Goal: Task Accomplishment & Management: Use online tool/utility

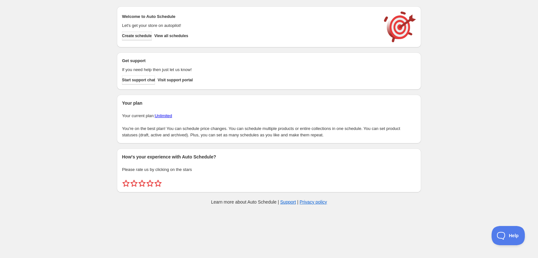
click at [135, 37] on span "Create schedule" at bounding box center [137, 35] width 30 height 5
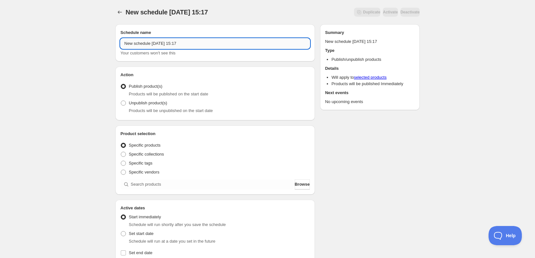
click at [191, 39] on input "New schedule [DATE] 15:17" at bounding box center [214, 43] width 189 height 10
type input "[DATE]"
click at [123, 163] on span at bounding box center [123, 163] width 5 height 5
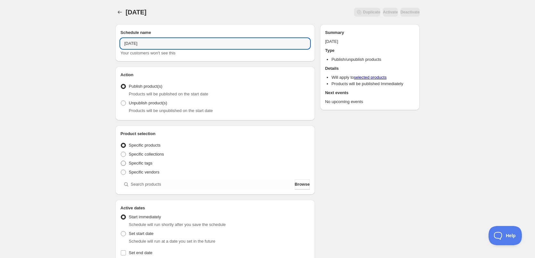
click at [121, 161] on input "Specific tags" at bounding box center [121, 161] width 0 height 0
radio input "true"
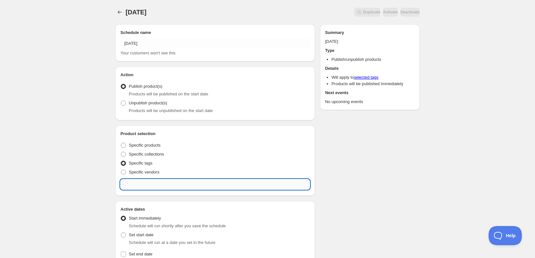
click at [175, 186] on input "text" at bounding box center [214, 184] width 189 height 10
type input "6"
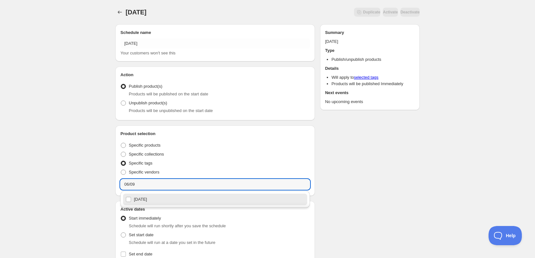
click at [142, 201] on div "[DATE]" at bounding box center [215, 199] width 179 height 9
type input "[DATE]"
checkbox input "true"
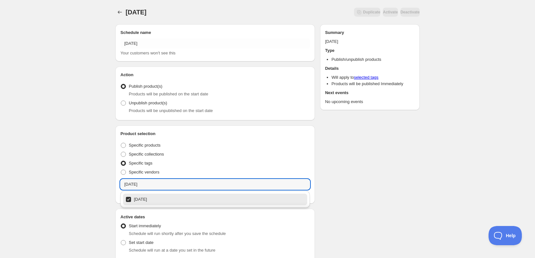
type input "[DATE]"
click at [52, 117] on div "[DATE]. This page is ready [DATE] Duplicate Activate Deactivate More actions Du…" at bounding box center [267, 248] width 535 height 497
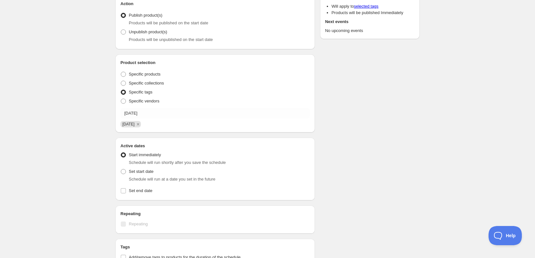
scroll to position [160, 0]
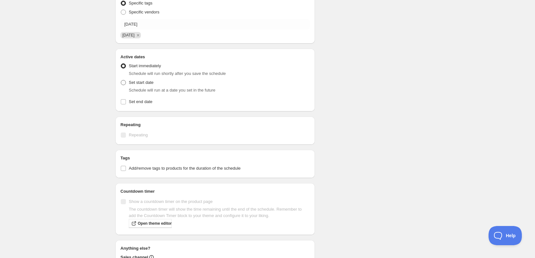
click at [123, 82] on span at bounding box center [123, 82] width 5 height 5
click at [121, 80] on input "Set start date" at bounding box center [121, 80] width 0 height 0
radio input "true"
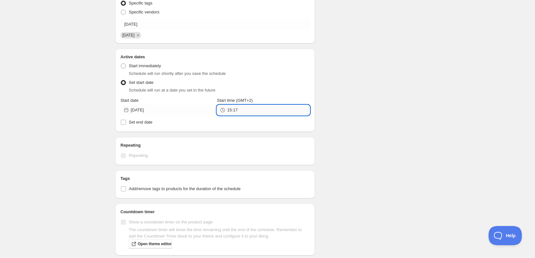
click at [249, 112] on input "15:17" at bounding box center [268, 110] width 82 height 10
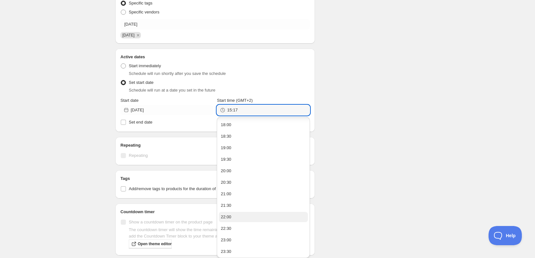
scroll to position [69, 0]
click at [240, 217] on button "22:00" at bounding box center [263, 216] width 89 height 10
type input "22:00"
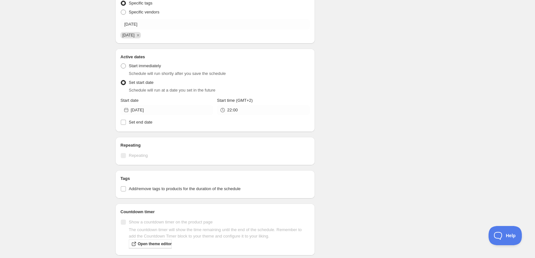
click at [407, 201] on div "Schedule name [DATE] Your customers won't see this Action Action Publish produc…" at bounding box center [264, 102] width 309 height 486
click at [129, 123] on span "Set end date" at bounding box center [141, 122] width 24 height 5
click at [126, 123] on input "Set end date" at bounding box center [123, 122] width 5 height 5
checkbox input "true"
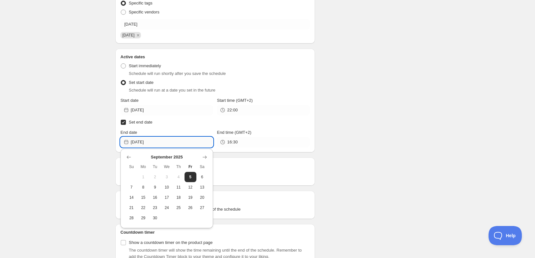
click at [159, 140] on input "[DATE]" at bounding box center [172, 142] width 82 height 10
click at [199, 176] on span "6" at bounding box center [202, 177] width 7 height 5
type input "[DATE]"
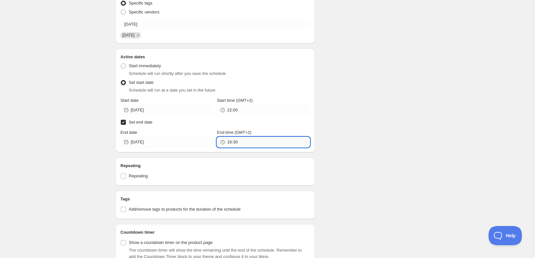
click at [248, 146] on input "16:30" at bounding box center [268, 142] width 82 height 10
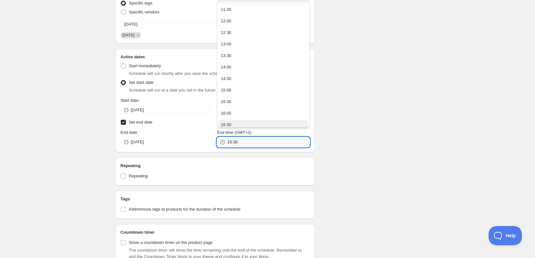
scroll to position [428, 0]
click at [234, 84] on button "22:00" at bounding box center [263, 86] width 89 height 10
click at [234, 141] on input "22:00" at bounding box center [268, 142] width 82 height 10
type input "22:10"
click at [360, 171] on div "Schedule name [DATE] Your customers won't see this Action Action Publish produc…" at bounding box center [264, 127] width 309 height 537
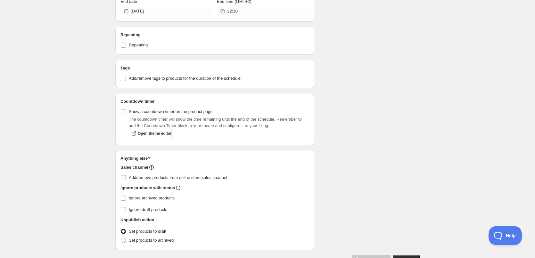
scroll to position [310, 0]
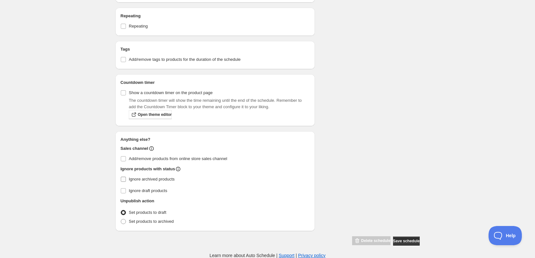
click at [124, 178] on input "Ignore archived products" at bounding box center [123, 179] width 5 height 5
checkbox input "true"
click at [125, 220] on span at bounding box center [123, 221] width 5 height 5
click at [121, 219] on input "Set products to archived" at bounding box center [121, 219] width 0 height 0
radio input "true"
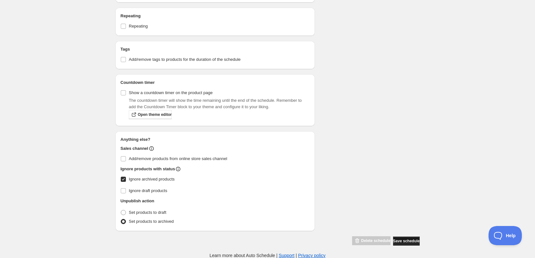
click at [397, 239] on span "Save schedule" at bounding box center [406, 241] width 27 height 5
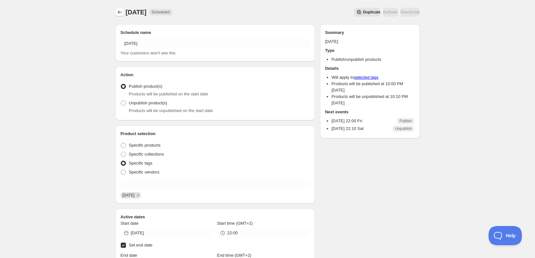
click at [118, 15] on icon "Schedules" at bounding box center [120, 12] width 6 height 6
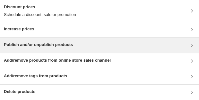
click at [52, 46] on h3 "Publish and/or unpublish products" at bounding box center [38, 45] width 69 height 6
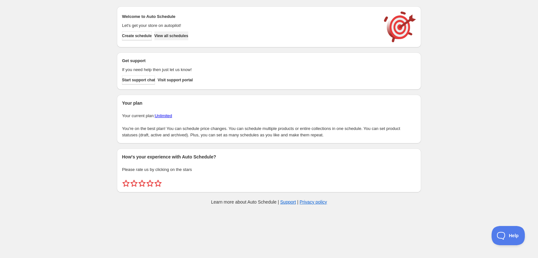
click at [181, 37] on span "View all schedules" at bounding box center [171, 35] width 34 height 5
